Goal: Transaction & Acquisition: Obtain resource

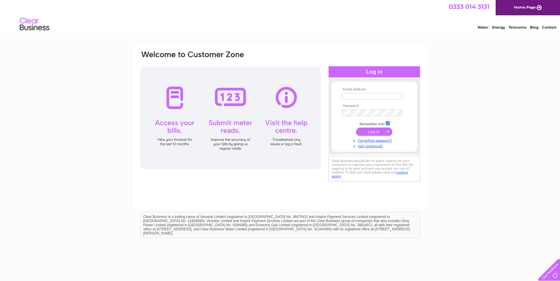
type input "malcolms@orangehome.co.uk"
click at [373, 132] on input "submit" at bounding box center [374, 132] width 36 height 8
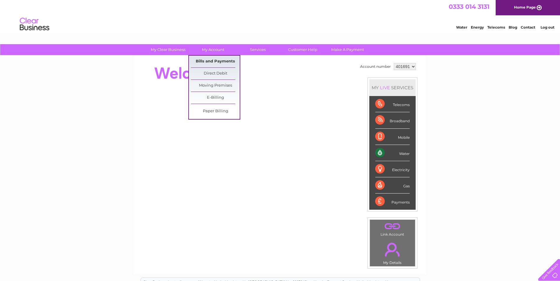
click at [209, 60] on link "Bills and Payments" at bounding box center [215, 62] width 49 height 12
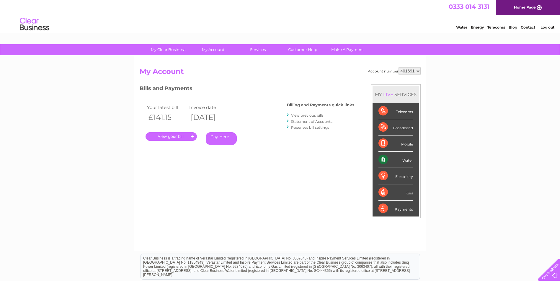
click at [185, 134] on link "." at bounding box center [170, 136] width 51 height 9
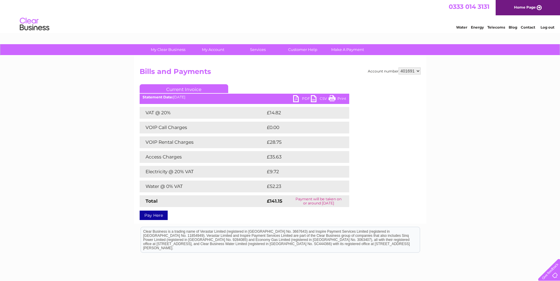
click at [300, 96] on link "PDF" at bounding box center [302, 99] width 18 height 9
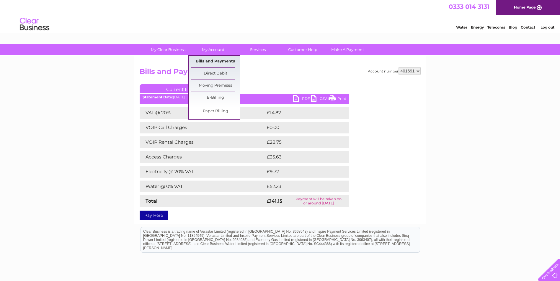
click at [213, 65] on link "Bills and Payments" at bounding box center [215, 62] width 49 height 12
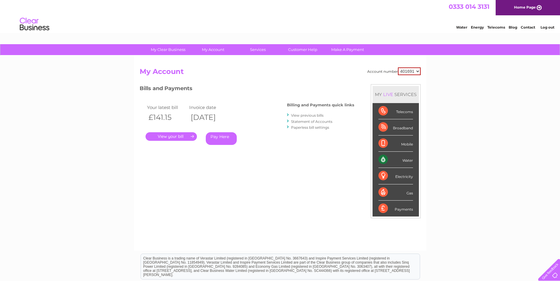
click at [309, 115] on link "View previous bills" at bounding box center [307, 115] width 32 height 4
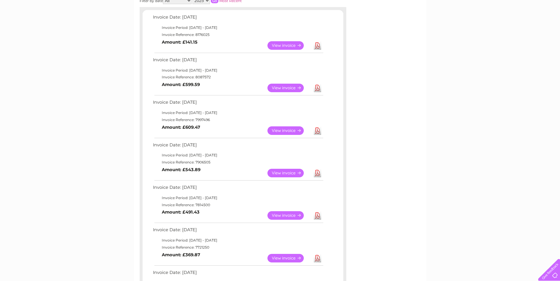
scroll to position [88, 0]
